Goal: Task Accomplishment & Management: Use online tool/utility

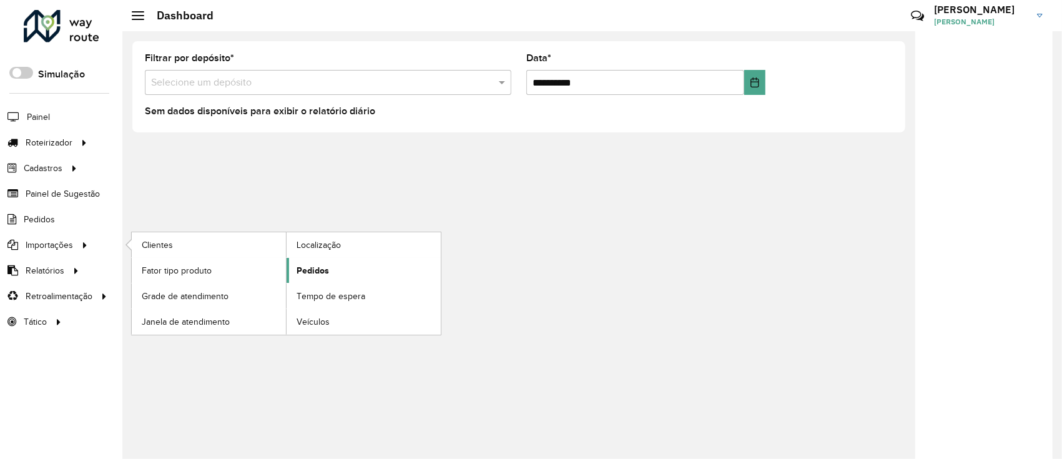
click at [312, 273] on span "Pedidos" at bounding box center [313, 270] width 32 height 13
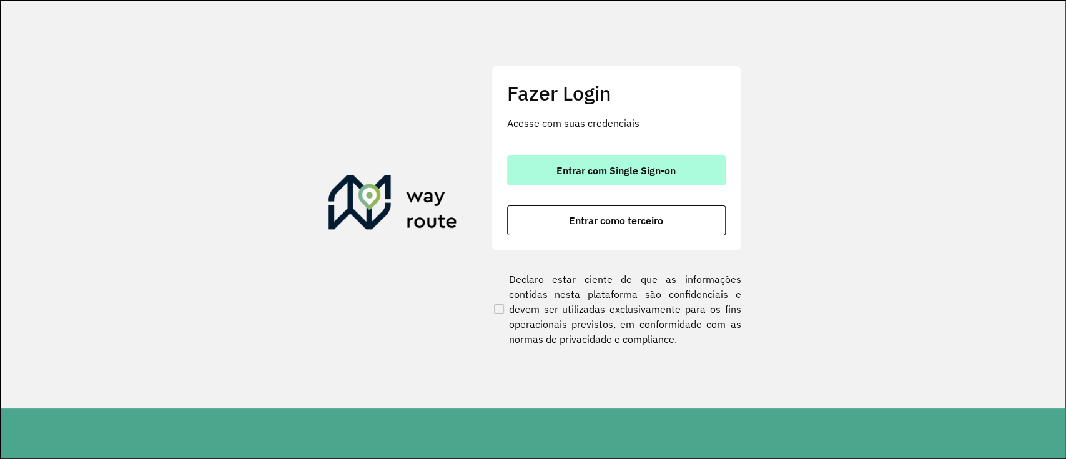
click at [551, 182] on button "Entrar com Single Sign-on" at bounding box center [616, 170] width 219 height 30
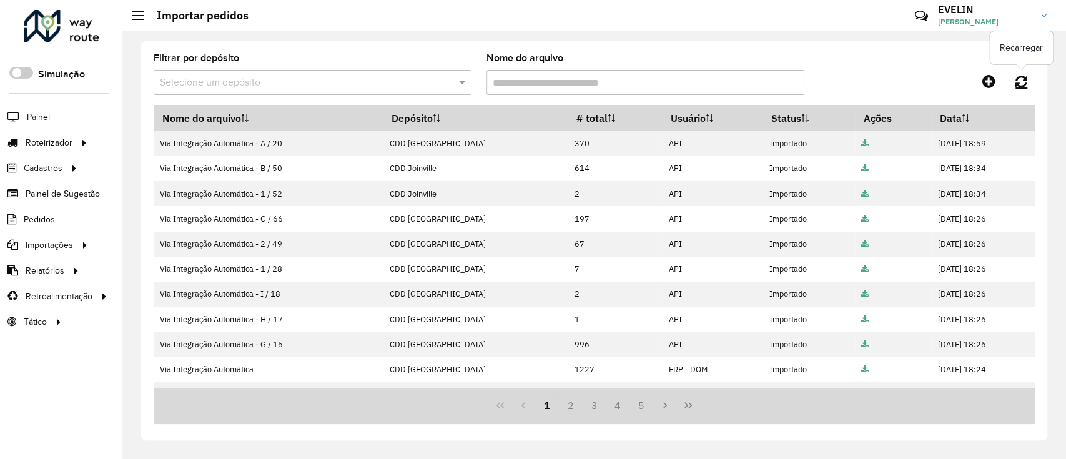
click at [1022, 79] on icon at bounding box center [1021, 81] width 12 height 14
click at [1028, 78] on link at bounding box center [1021, 81] width 27 height 22
click at [1023, 80] on icon at bounding box center [1021, 81] width 12 height 14
click at [1026, 78] on icon at bounding box center [1021, 81] width 12 height 14
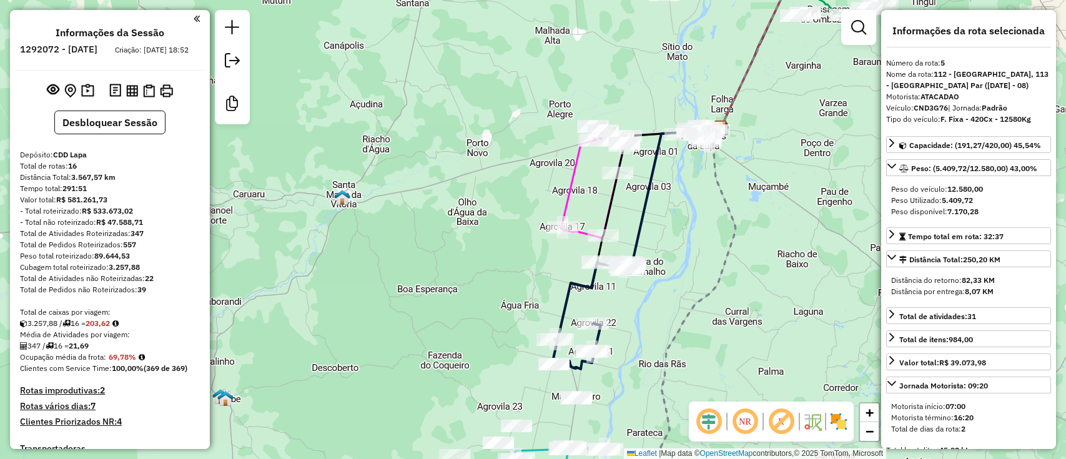
select select "**********"
